Goal: Check status: Check status

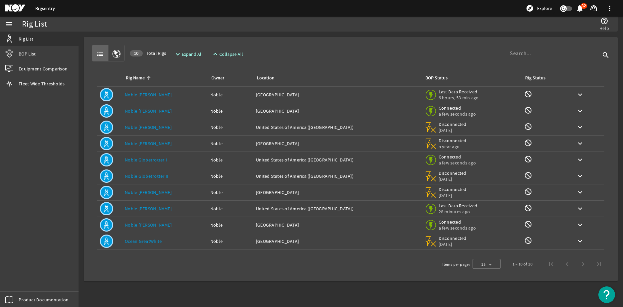
click at [150, 189] on td "Rig Name: Noble [PERSON_NAME]" at bounding box center [164, 193] width 85 height 16
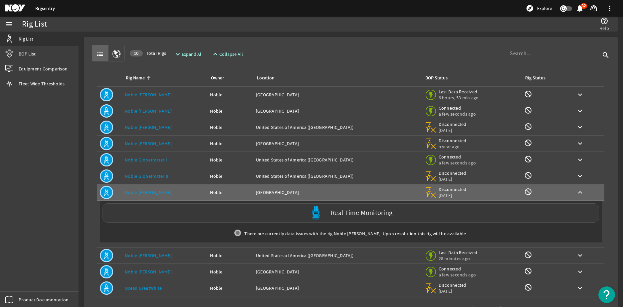
click at [313, 212] on img at bounding box center [315, 213] width 13 height 13
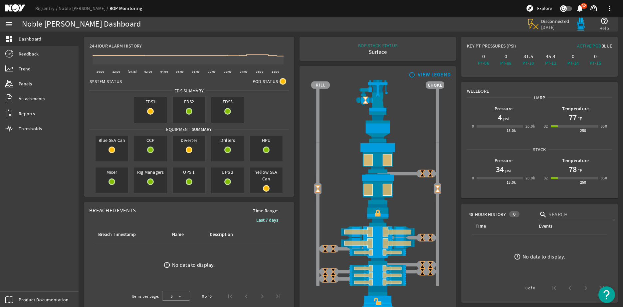
click at [284, 120] on div "EDS1 EDS2 EDS3" at bounding box center [189, 110] width 204 height 32
click at [26, 54] on span "Readback" at bounding box center [29, 54] width 20 height 7
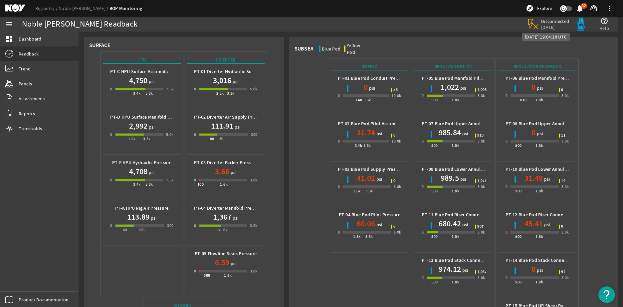
click at [556, 23] on span "Disconnected" at bounding box center [555, 21] width 28 height 6
drag, startPoint x: 301, startPoint y: 87, endPoint x: 301, endPoint y: 83, distance: 4.3
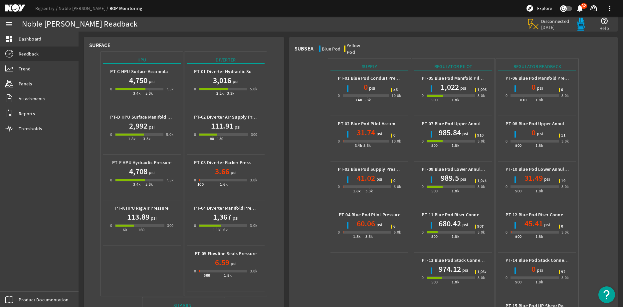
drag, startPoint x: 299, startPoint y: 86, endPoint x: 299, endPoint y: 96, distance: 9.3
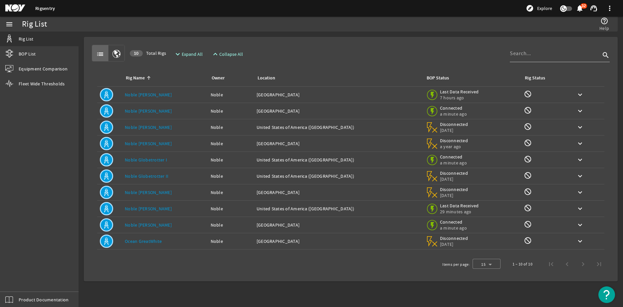
click at [323, 58] on div "list 10 Total Rigs expand_more Expand All expand_less Collapse All search" at bounding box center [351, 53] width 518 height 17
click at [325, 51] on div "list 10 Total Rigs expand_more Expand All expand_less Collapse All search" at bounding box center [351, 53] width 518 height 17
click at [348, 47] on div "list 10 Total Rigs expand_more Expand All expand_less Collapse All search" at bounding box center [351, 53] width 518 height 17
click at [348, 46] on div "list 10 Total Rigs expand_more Expand All expand_less Collapse All search" at bounding box center [351, 53] width 518 height 17
click at [332, 62] on div "Rig Name Owner Location BOP Status Rig Status Rig Name: Noble [PERSON_NAME] Own…" at bounding box center [351, 159] width 518 height 194
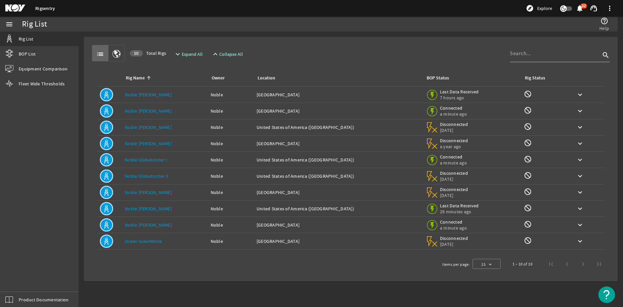
click at [337, 42] on div "list 10 Total Rigs expand_more Expand All expand_less Collapse All search Rig N…" at bounding box center [350, 159] width 523 height 234
click at [331, 58] on div "list 10 Total Rigs expand_more Expand All expand_less Collapse All search" at bounding box center [351, 53] width 518 height 17
click at [359, 54] on div "list 10 Total Rigs expand_more Expand All expand_less Collapse All search" at bounding box center [351, 53] width 518 height 17
click at [351, 51] on div "list 10 Total Rigs expand_more Expand All expand_less Collapse All search" at bounding box center [351, 53] width 518 height 17
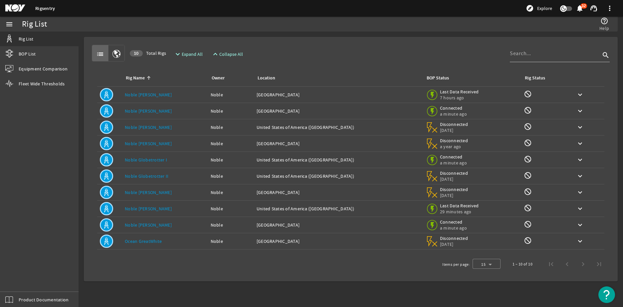
click at [351, 51] on div "list 10 Total Rigs expand_more Expand All expand_less Collapse All search" at bounding box center [351, 53] width 518 height 17
click at [360, 56] on div "list 10 Total Rigs expand_more Expand All expand_less Collapse All search" at bounding box center [351, 53] width 518 height 17
click at [329, 59] on div "list 10 Total Rigs expand_more Expand All expand_less Collapse All search" at bounding box center [351, 53] width 518 height 17
drag, startPoint x: 329, startPoint y: 59, endPoint x: 327, endPoint y: 51, distance: 8.5
click at [329, 58] on div "list 10 Total Rigs expand_more Expand All expand_less Collapse All search" at bounding box center [351, 53] width 518 height 17
